Goal: Find specific page/section: Find specific page/section

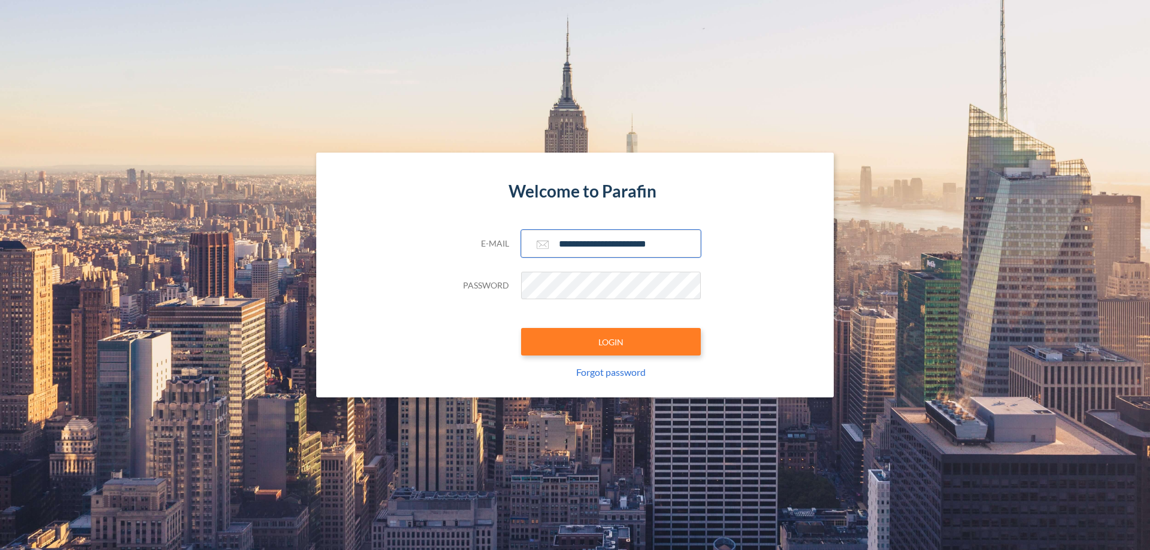
type input "**********"
click at [611, 342] on button "LOGIN" at bounding box center [611, 342] width 180 height 28
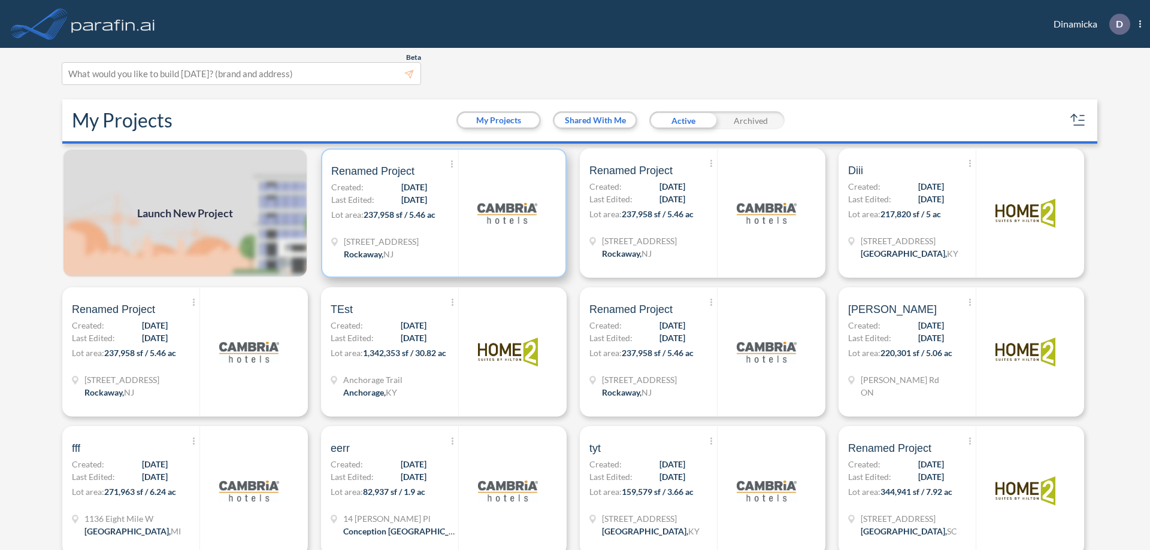
scroll to position [3, 0]
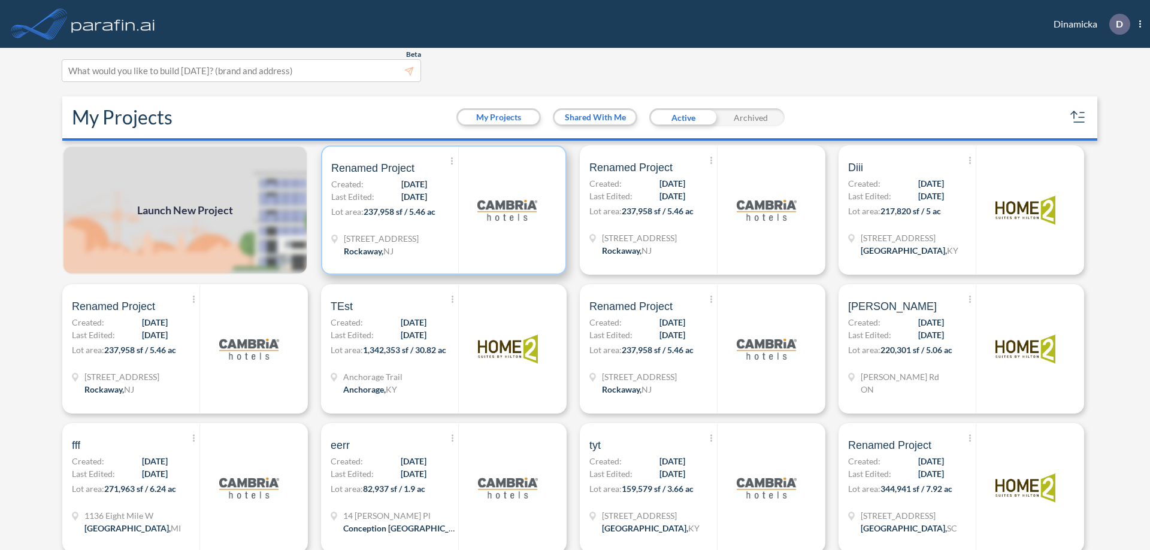
click at [441, 210] on p "Lot area: 237,958 sf / 5.46 ac" at bounding box center [394, 213] width 127 height 17
